Goal: Transaction & Acquisition: Purchase product/service

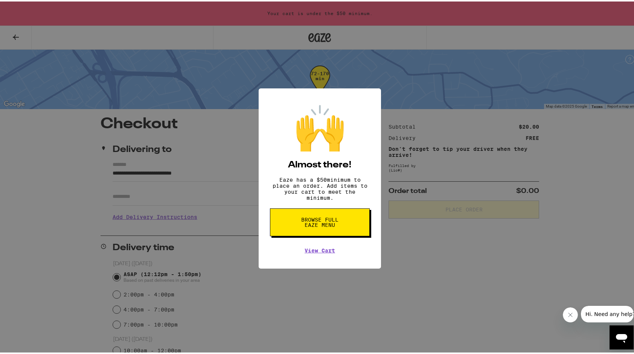
click at [341, 218] on button "Browse full Eaze Menu" at bounding box center [320, 221] width 100 height 28
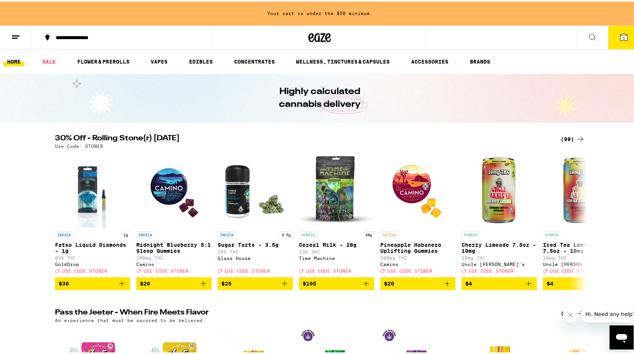
click at [571, 140] on div "(99)" at bounding box center [573, 137] width 24 height 9
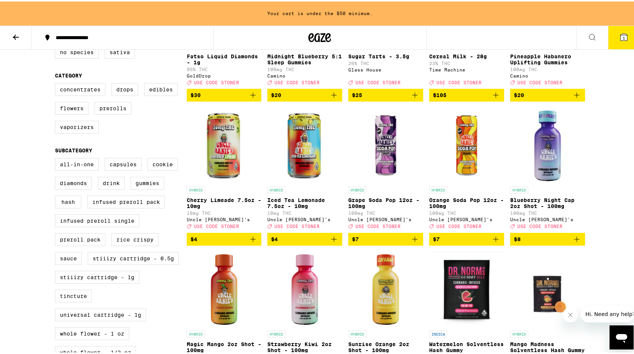
scroll to position [137, 0]
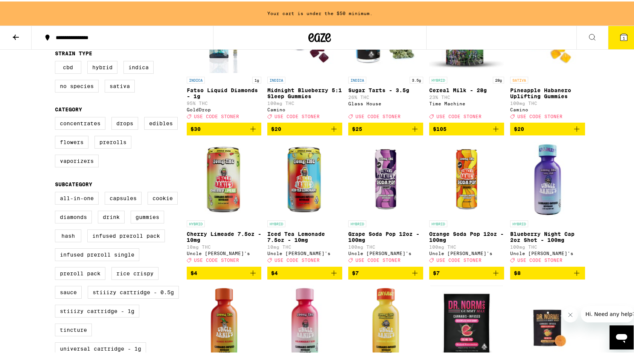
click at [492, 276] on icon "Add to bag" at bounding box center [495, 271] width 9 height 9
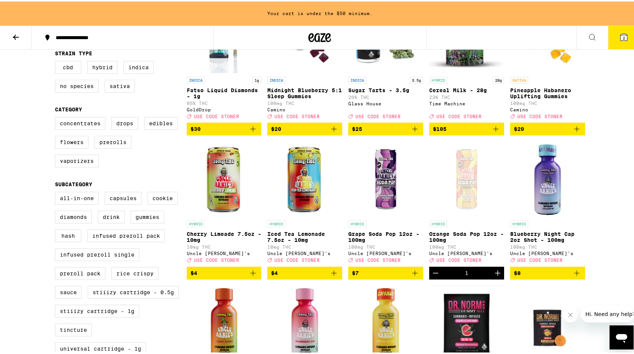
click at [493, 276] on icon "Increment" at bounding box center [497, 271] width 9 height 9
click at [255, 276] on icon "Add to bag" at bounding box center [253, 271] width 9 height 9
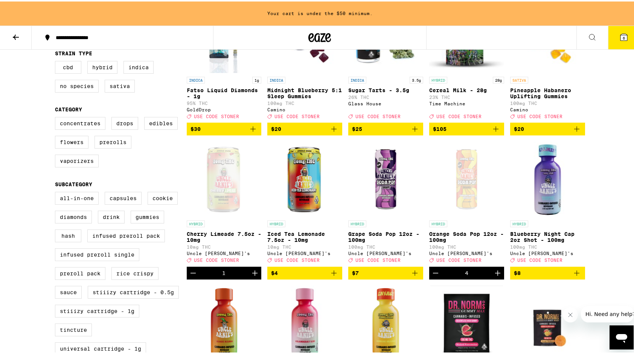
scroll to position [113, 0]
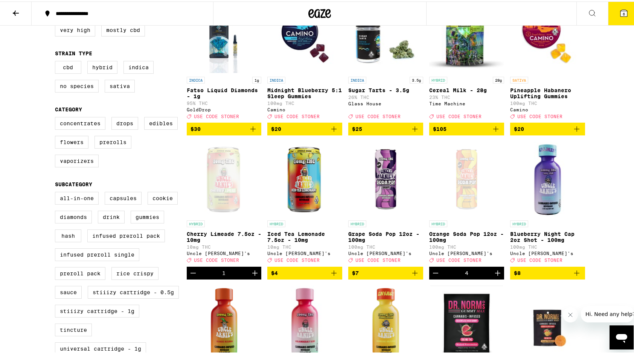
click at [255, 275] on icon "Increment" at bounding box center [254, 271] width 5 height 5
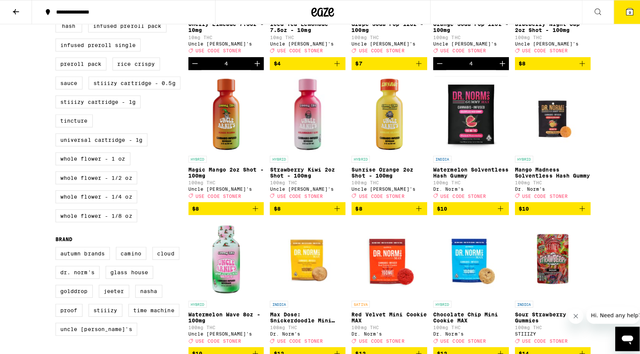
scroll to position [11, 0]
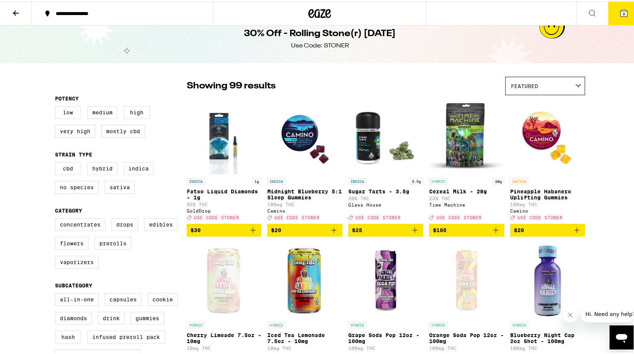
click at [621, 12] on icon at bounding box center [624, 11] width 7 height 7
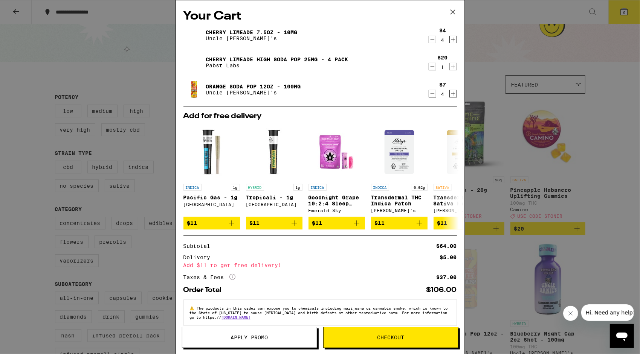
click at [429, 69] on icon "Decrement" at bounding box center [432, 66] width 7 height 9
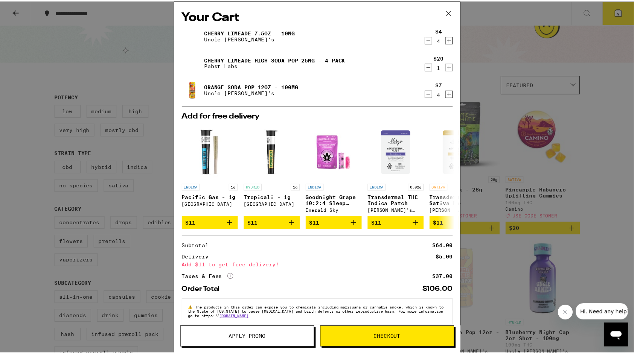
scroll to position [35, 0]
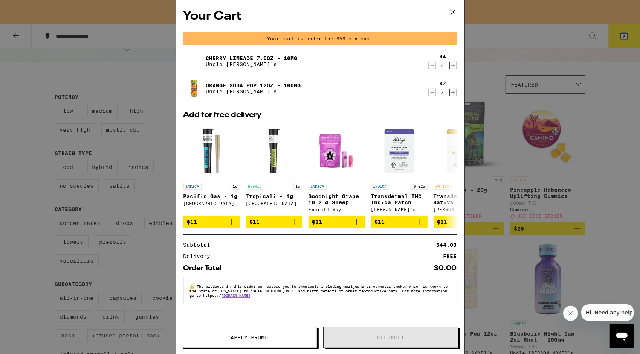
click at [634, 154] on div "Your Cart Your cart is under the $50 minimum. Cherry Limeade 7.5oz - 10mg Uncle…" at bounding box center [320, 177] width 640 height 354
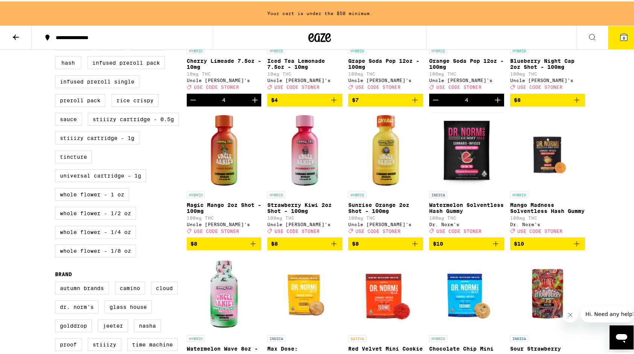
scroll to position [326, 0]
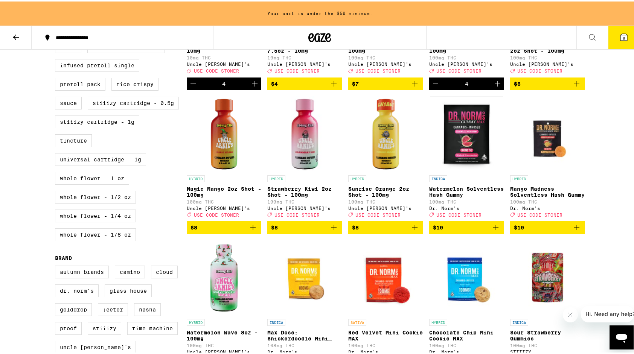
click at [493, 229] on icon "Add to bag" at bounding box center [495, 226] width 5 height 5
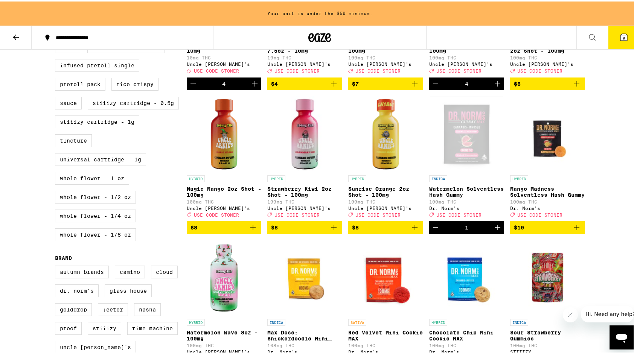
scroll to position [302, 0]
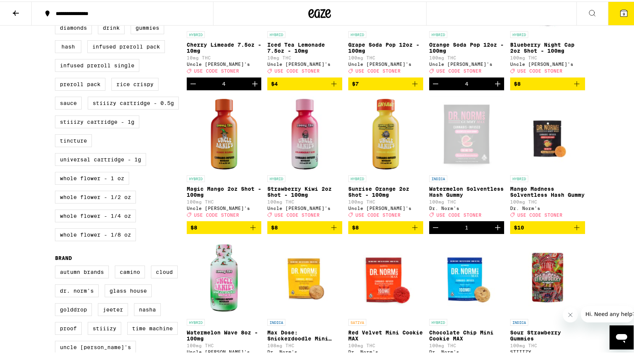
click at [494, 231] on icon "Increment" at bounding box center [497, 226] width 9 height 9
click at [609, 21] on button "10" at bounding box center [624, 11] width 32 height 23
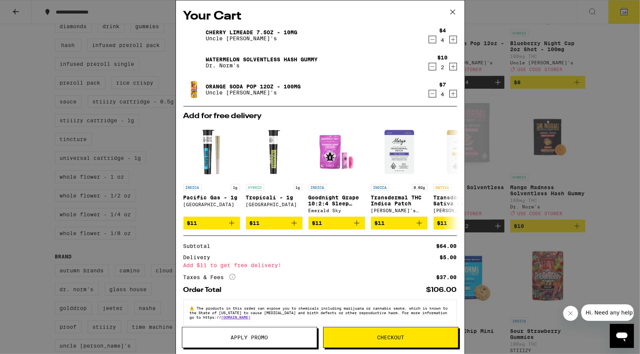
click at [248, 340] on span "Apply Promo" at bounding box center [249, 337] width 37 height 5
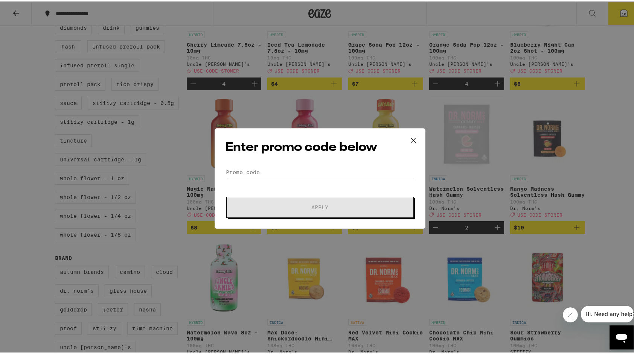
click at [269, 165] on div "Enter promo code below Promo Code Apply" at bounding box center [320, 177] width 211 height 101
click at [259, 174] on input "Promo Code" at bounding box center [320, 170] width 189 height 11
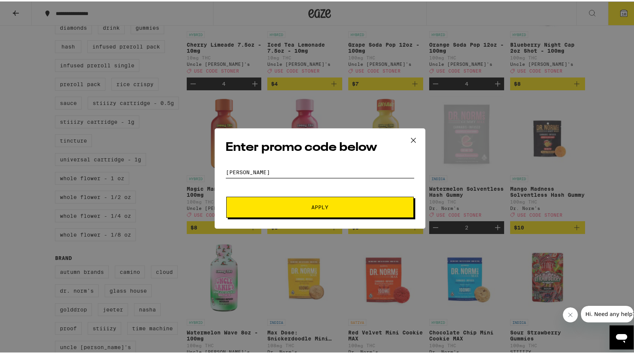
type input "[PERSON_NAME]"
click at [296, 209] on button "Apply" at bounding box center [320, 205] width 188 height 21
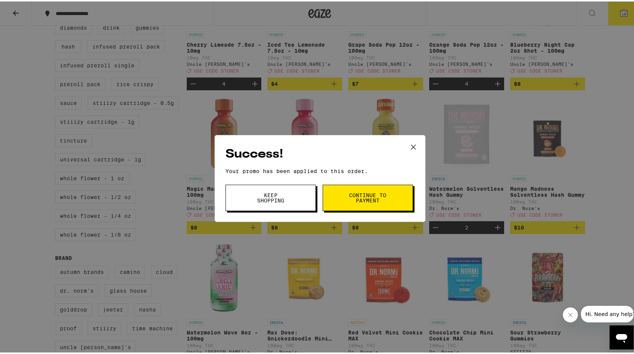
click at [399, 200] on button "Continue to payment" at bounding box center [368, 196] width 90 height 26
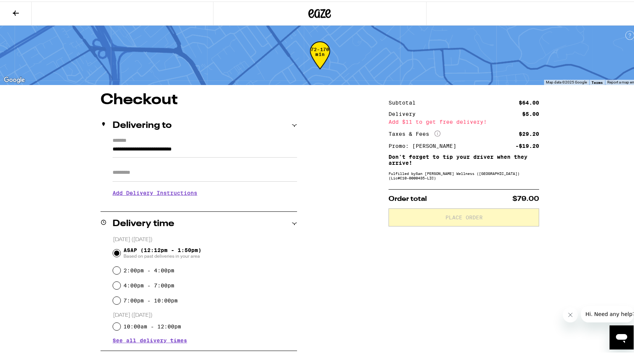
click at [12, 9] on icon at bounding box center [15, 11] width 9 height 9
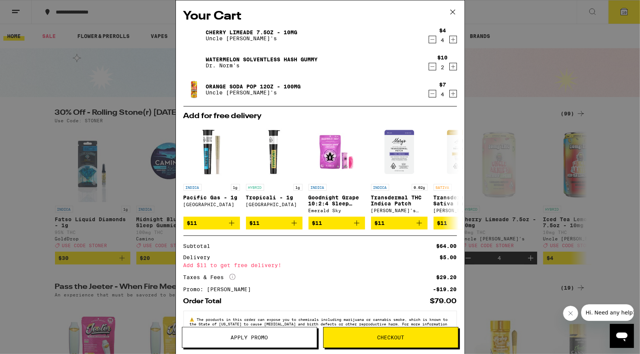
click at [450, 69] on icon "Increment" at bounding box center [453, 66] width 7 height 9
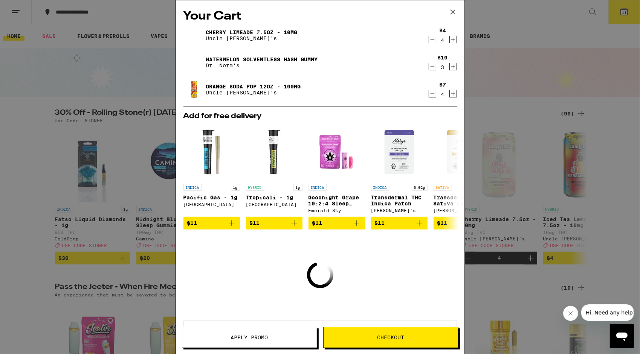
click at [450, 42] on icon "Increment" at bounding box center [453, 39] width 7 height 9
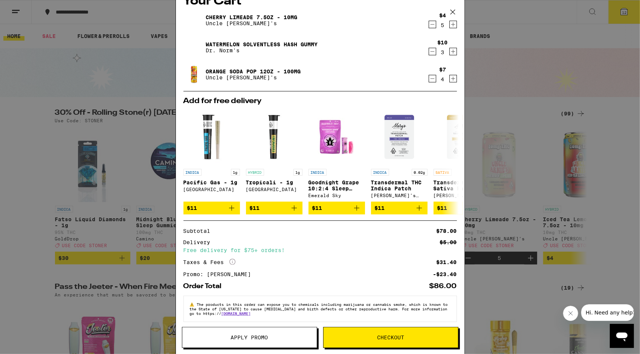
scroll to position [24, 0]
